Goal: Task Accomplishment & Management: Manage account settings

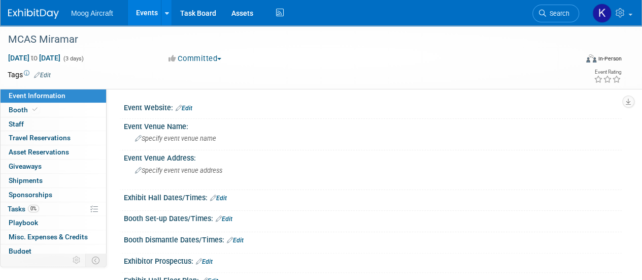
click at [35, 10] on img at bounding box center [33, 14] width 51 height 10
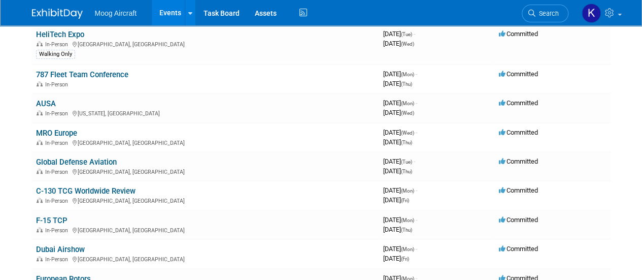
scroll to position [294, 0]
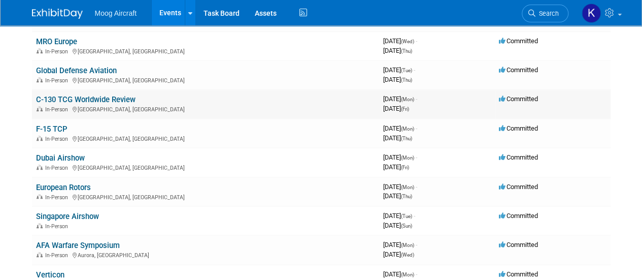
click at [102, 95] on link "C-130 TCG Worldwide Review" at bounding box center [86, 99] width 100 height 9
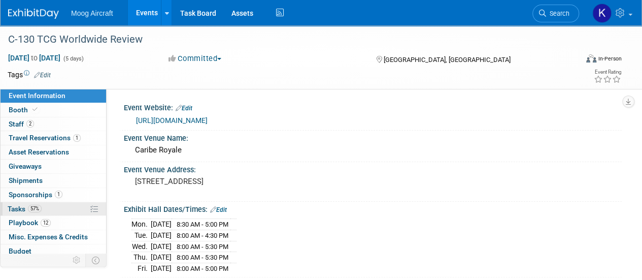
click at [24, 209] on span "Tasks 57%" at bounding box center [25, 209] width 34 height 8
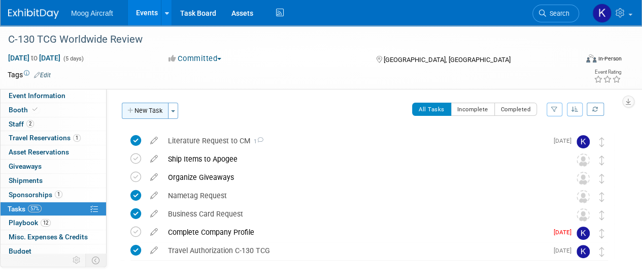
click at [146, 114] on button "New Task" at bounding box center [145, 111] width 47 height 16
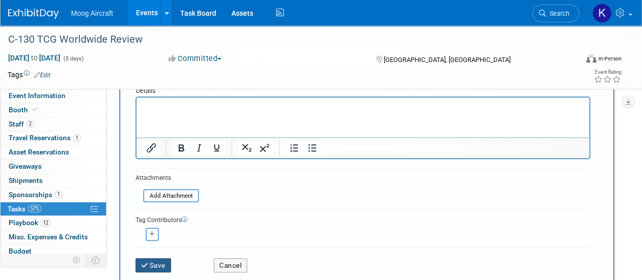
type input "Registrations"
click at [147, 262] on icon "submit" at bounding box center [145, 265] width 9 height 7
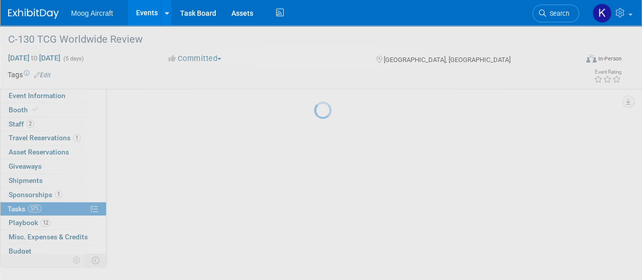
scroll to position [39, 0]
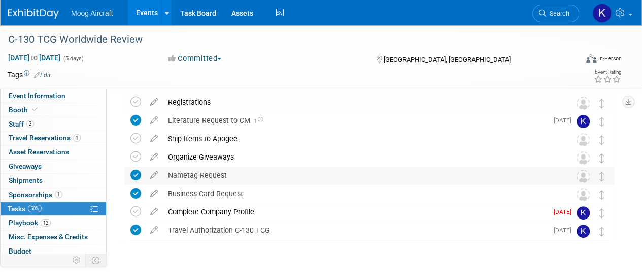
click at [219, 179] on div "Nametag Request" at bounding box center [360, 175] width 394 height 17
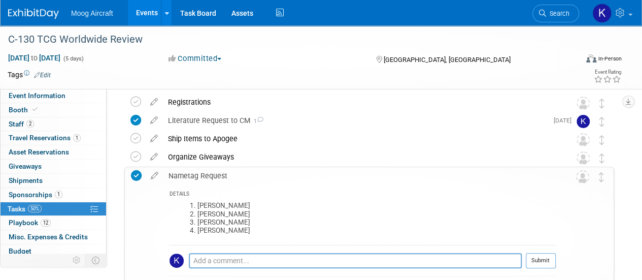
drag, startPoint x: 258, startPoint y: 231, endPoint x: 195, endPoint y: 204, distance: 69.0
click at [195, 204] on ol "Matt McCall Keith Weinsaft Nick Bogner Sharmila Durairaj" at bounding box center [366, 218] width 379 height 33
copy ol "Matt McCall Keith Weinsaft Nick Bogner Sharmila Durairaj"
click at [295, 181] on div "Nametag Request" at bounding box center [360, 175] width 393 height 17
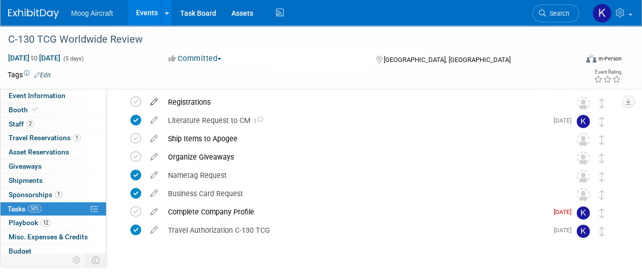
click at [155, 101] on icon at bounding box center [154, 99] width 18 height 13
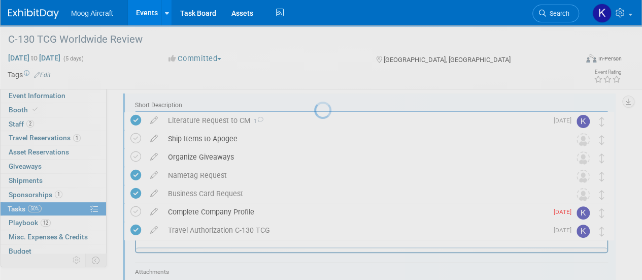
scroll to position [0, 0]
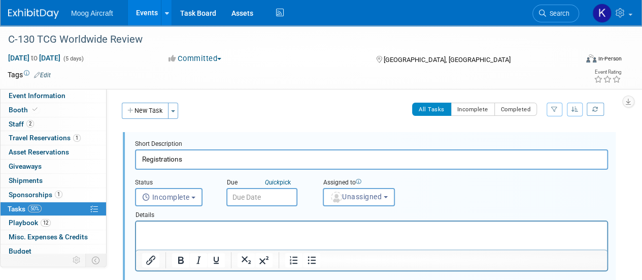
click at [196, 235] on p "Rich Text Area. Press ALT-0 for help." at bounding box center [372, 230] width 460 height 10
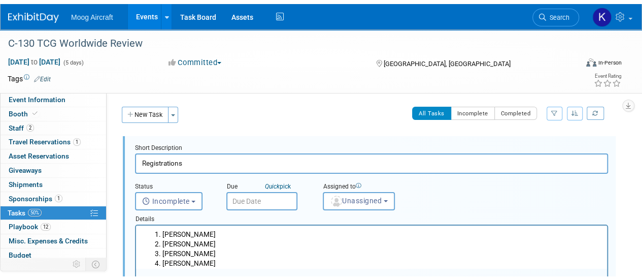
scroll to position [124, 0]
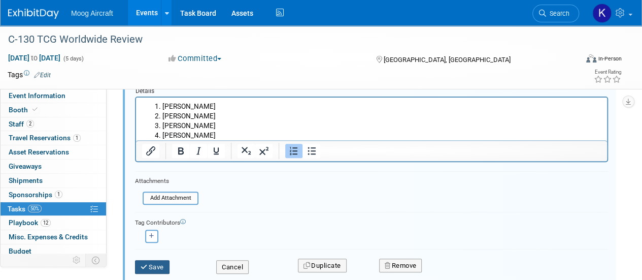
click at [154, 266] on button "Save" at bounding box center [152, 267] width 35 height 14
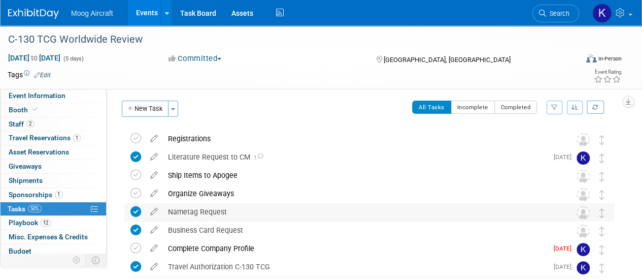
scroll to position [0, 0]
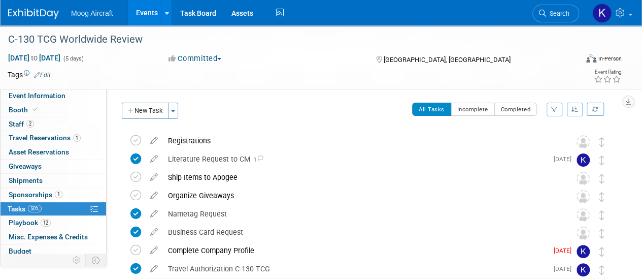
click at [201, 137] on div "Registrations" at bounding box center [360, 140] width 394 height 17
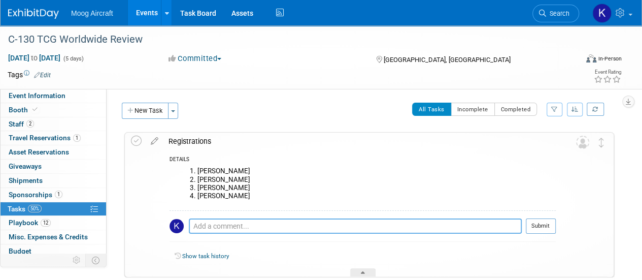
click at [236, 228] on textarea at bounding box center [355, 225] width 333 height 15
paste textarea "Dirk and Eric"
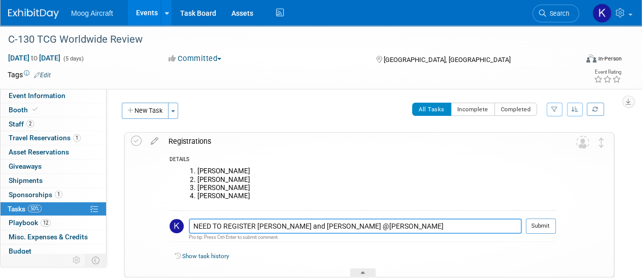
scroll to position [86, 0]
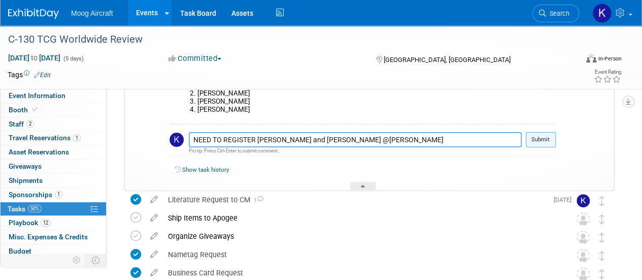
type textarea "NEED TO REGISTER Dirk and Eric @Kathryn"
click at [547, 145] on button "Submit" at bounding box center [541, 139] width 30 height 15
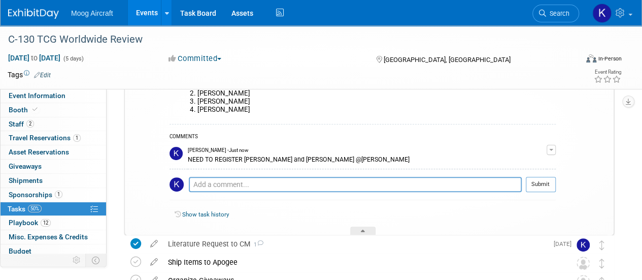
scroll to position [0, 0]
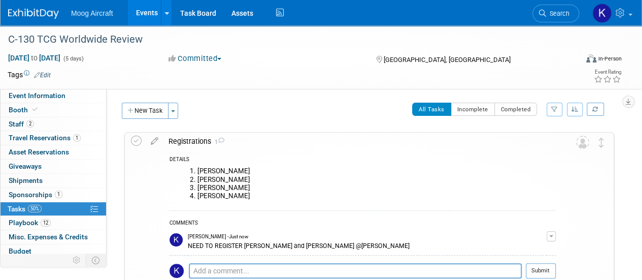
click at [25, 19] on div "Moog Aircraft Events Add Event Bulk Upload Events Shareable Event Boards Recent…" at bounding box center [315, 12] width 614 height 25
click at [45, 18] on img at bounding box center [33, 14] width 51 height 10
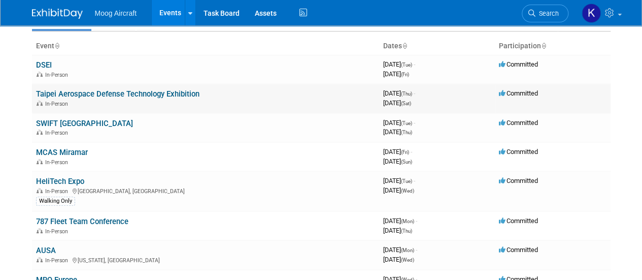
scroll to position [56, 0]
click at [69, 120] on link "SWIFT [GEOGRAPHIC_DATA]" at bounding box center [84, 122] width 97 height 9
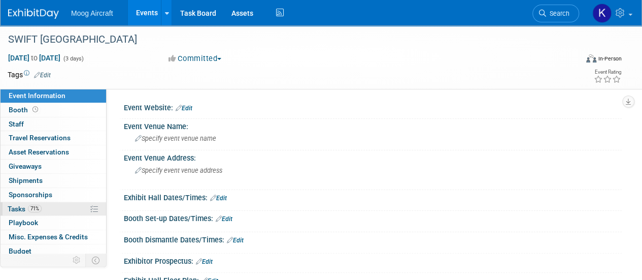
click at [14, 210] on span "Tasks 71%" at bounding box center [25, 209] width 34 height 8
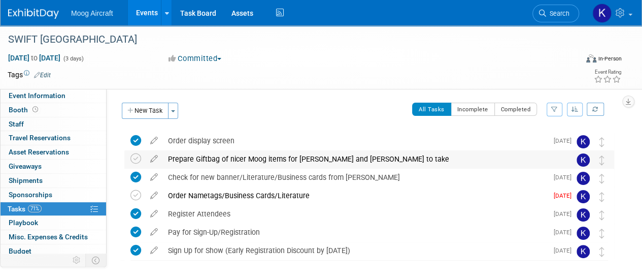
scroll to position [42, 0]
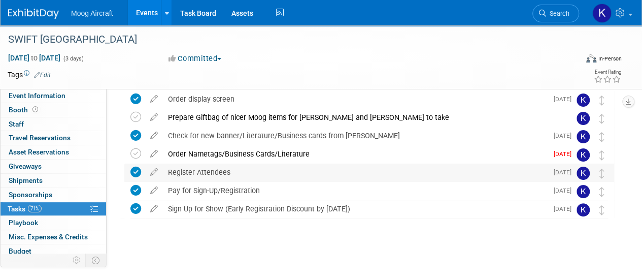
click at [219, 173] on div "Register Attendees" at bounding box center [355, 172] width 385 height 17
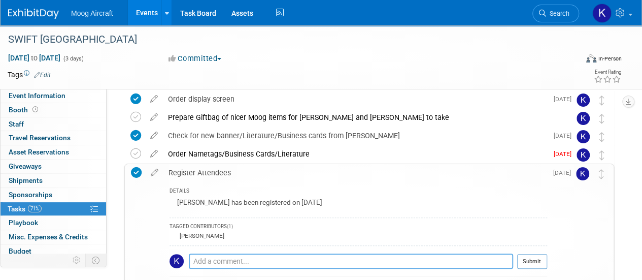
click at [247, 255] on textarea at bounding box center [351, 260] width 325 height 15
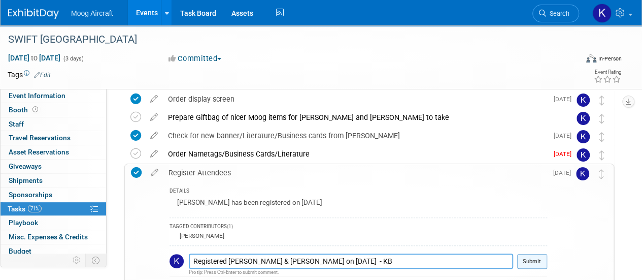
type textarea "Registered Kay & Martha on 9/12/2025 - KB"
click at [537, 258] on button "Submit" at bounding box center [533, 261] width 30 height 15
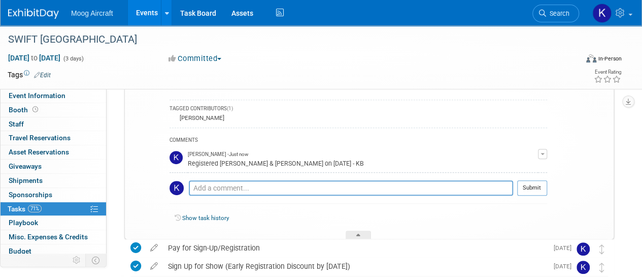
scroll to position [160, 0]
click at [41, 8] on link at bounding box center [39, 9] width 63 height 8
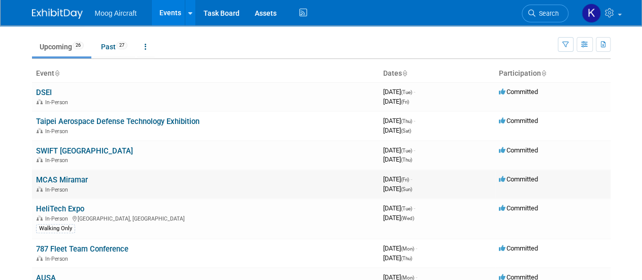
scroll to position [28, 0]
click at [76, 149] on link "SWIFT Niagara Falls" at bounding box center [84, 150] width 97 height 9
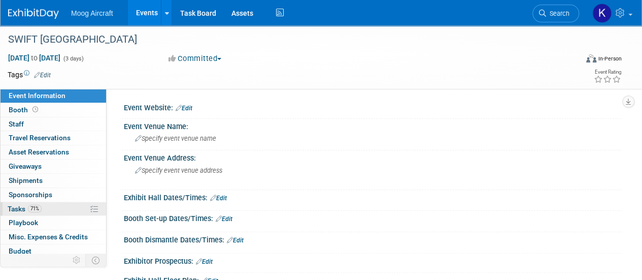
click at [11, 207] on span "Tasks 71%" at bounding box center [25, 209] width 34 height 8
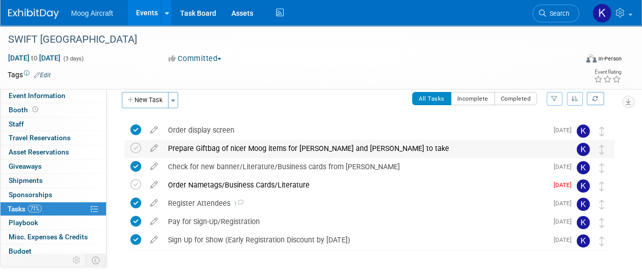
scroll to position [11, 0]
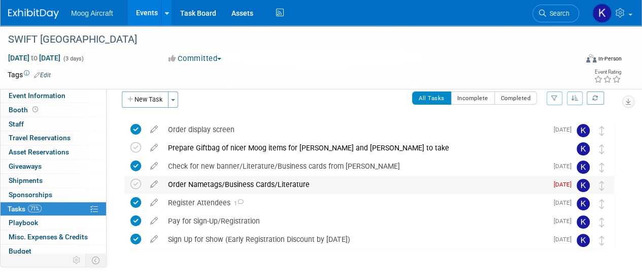
click at [271, 178] on div "Order Nametags/Business Cards/Literature" at bounding box center [355, 184] width 385 height 17
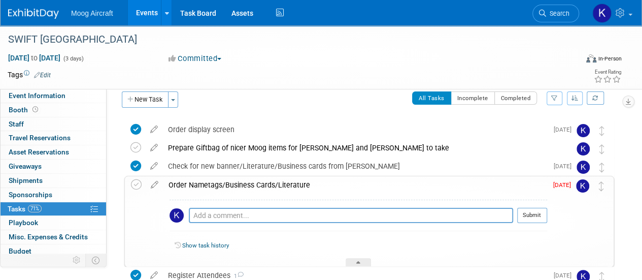
click at [271, 178] on div "Order Nametags/Business Cards/Literature" at bounding box center [356, 184] width 384 height 17
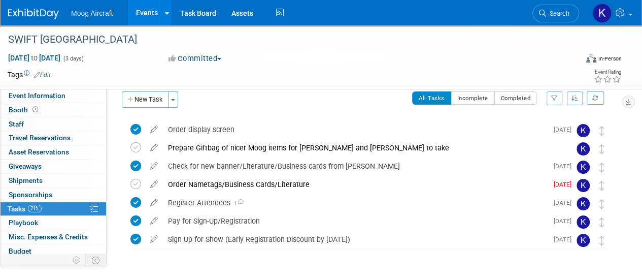
click at [43, 13] on img at bounding box center [33, 14] width 51 height 10
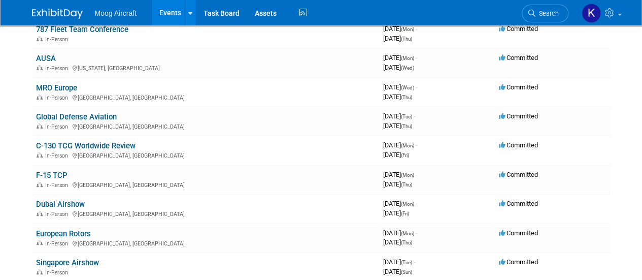
scroll to position [247, 0]
click at [58, 85] on link "MRO Europe" at bounding box center [56, 88] width 41 height 9
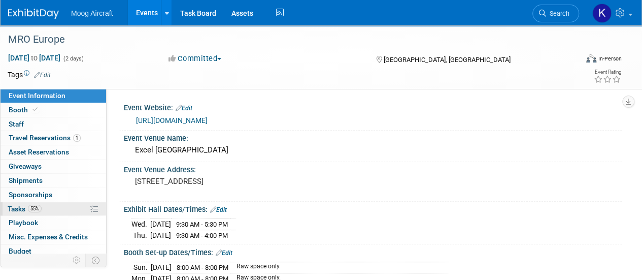
click at [20, 205] on span "Tasks 55%" at bounding box center [25, 209] width 34 height 8
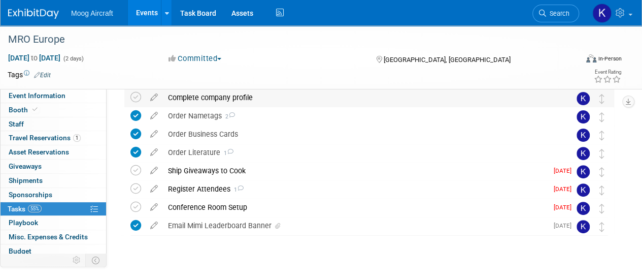
scroll to position [99, 0]
click at [216, 196] on div "Register Attendees 1" at bounding box center [355, 188] width 385 height 17
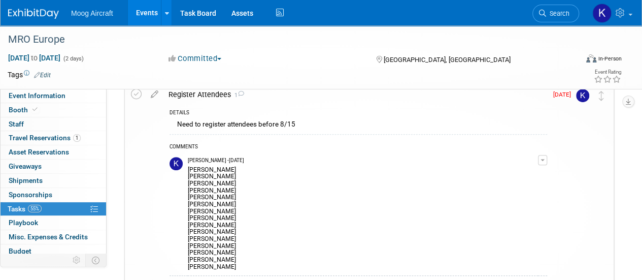
scroll to position [193, 0]
drag, startPoint x: 265, startPoint y: 168, endPoint x: 188, endPoint y: 170, distance: 76.7
click at [188, 170] on div "[PERSON_NAME] [PERSON_NAME] [PERSON_NAME] [PERSON_NAME] [PERSON_NAME] [PERSON_N…" at bounding box center [363, 217] width 350 height 106
copy div "[PERSON_NAME]"
click at [231, 180] on div "[PERSON_NAME] [PERSON_NAME] [PERSON_NAME] [PERSON_NAME] [PERSON_NAME] [PERSON_N…" at bounding box center [363, 217] width 350 height 106
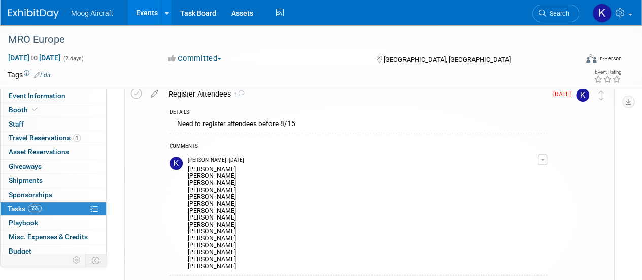
click at [225, 189] on div "[PERSON_NAME] [PERSON_NAME] [PERSON_NAME] [PERSON_NAME] [PERSON_NAME] [PERSON_N…" at bounding box center [363, 217] width 350 height 106
